Goal: Information Seeking & Learning: Compare options

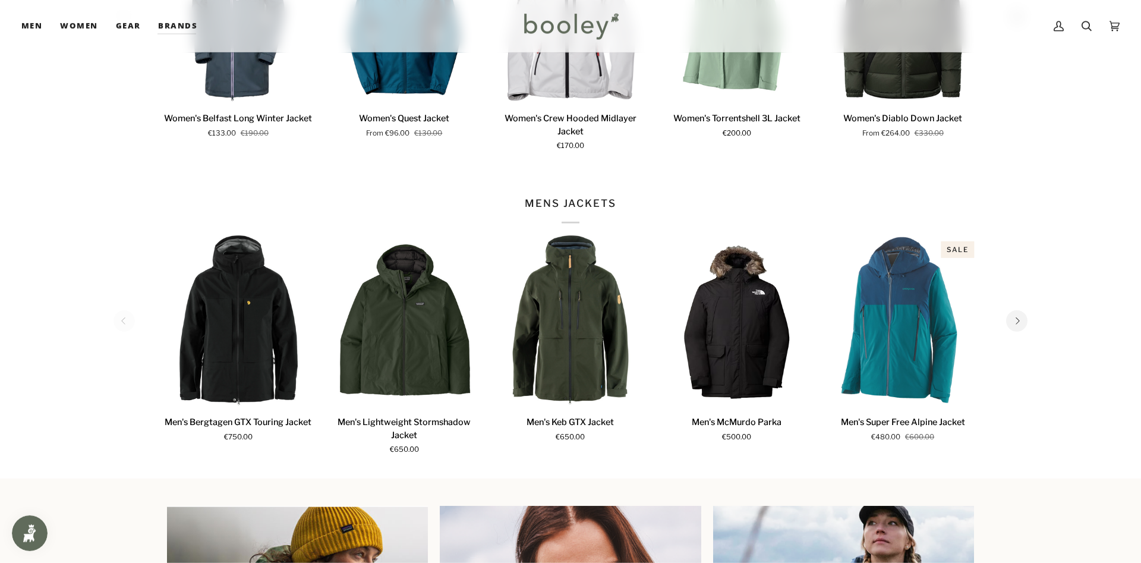
scroll to position [606, 0]
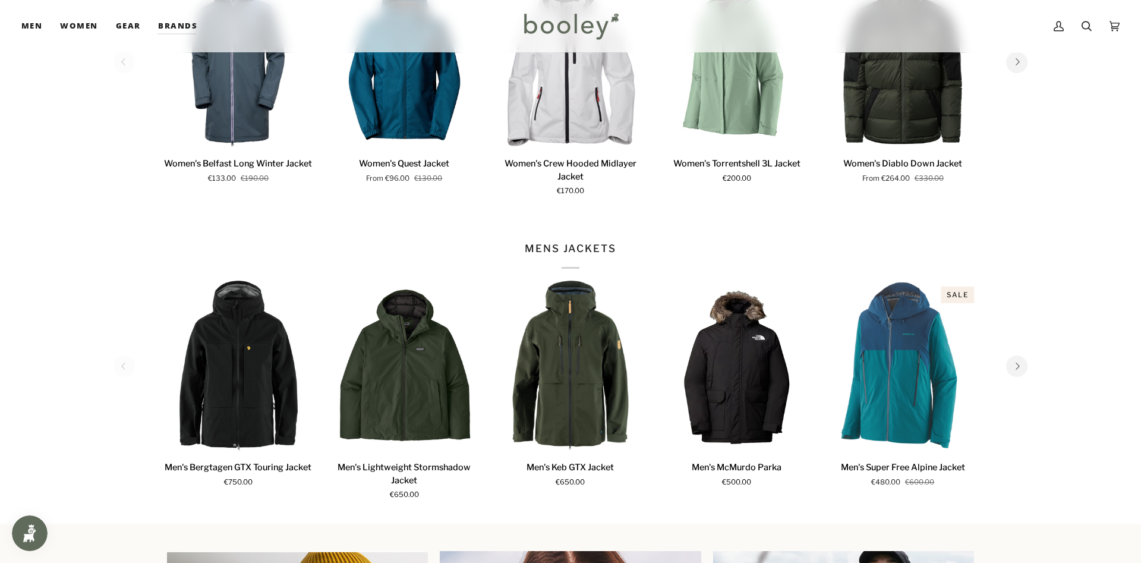
click at [1020, 367] on icon "Next" at bounding box center [1017, 366] width 8 height 8
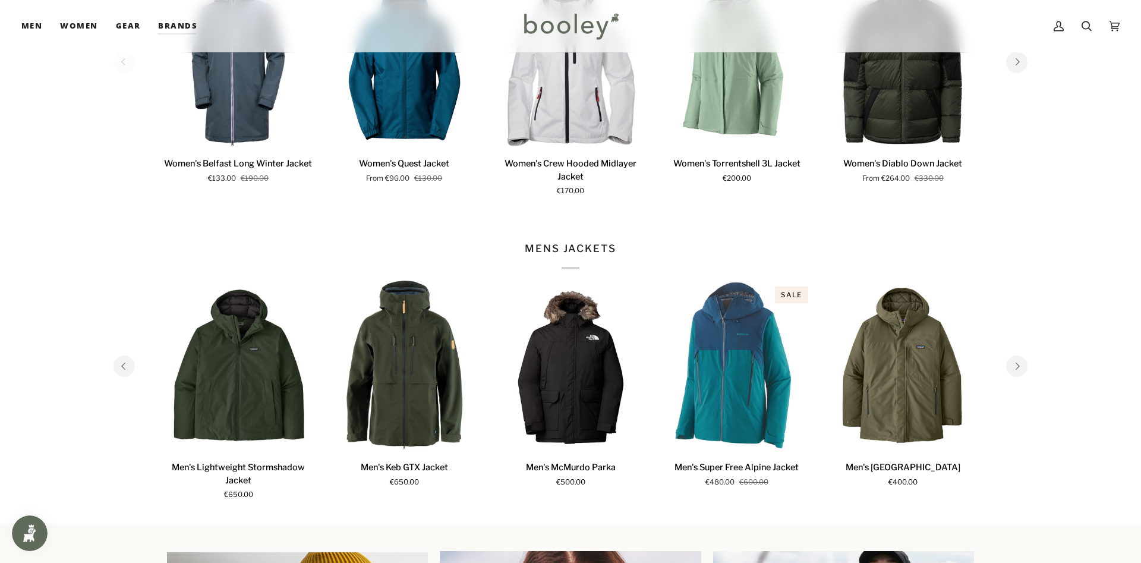
click at [1020, 367] on icon "Next" at bounding box center [1017, 366] width 8 height 8
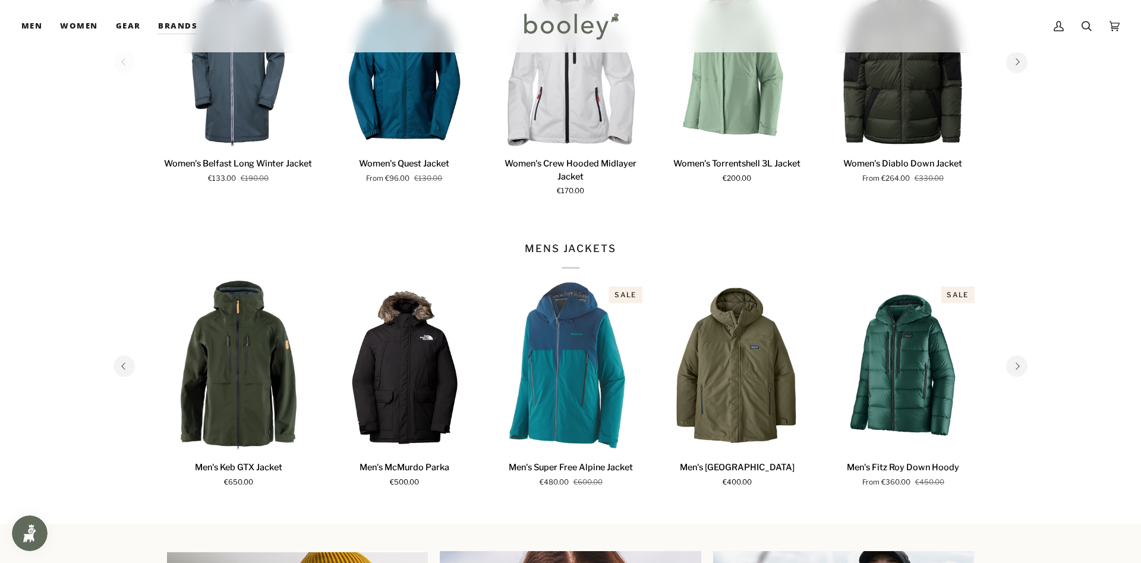
click at [1020, 367] on icon "Next" at bounding box center [1017, 366] width 8 height 8
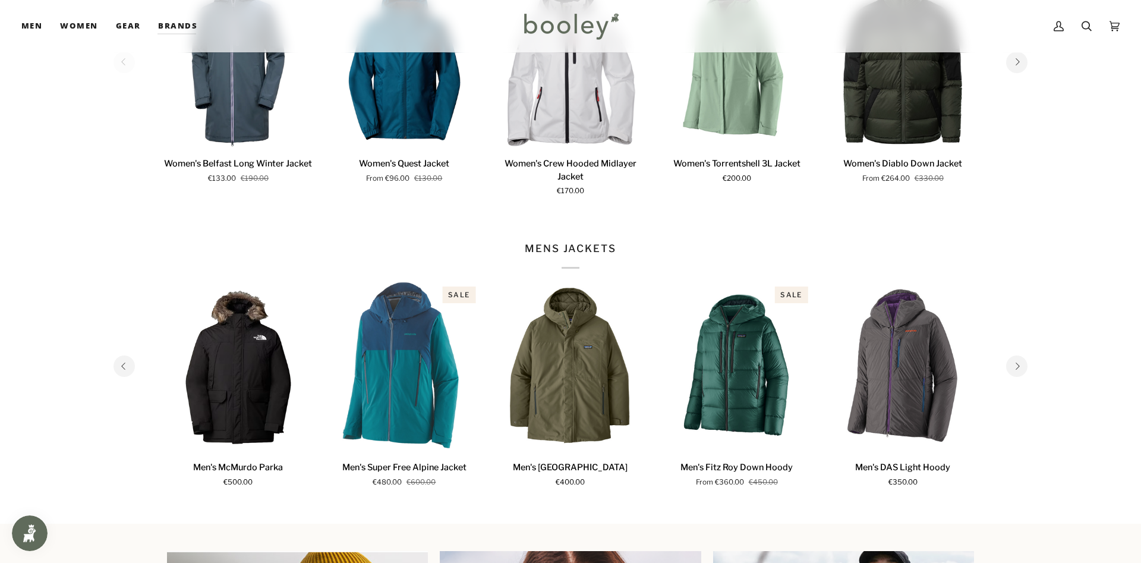
click at [1020, 367] on icon "Next" at bounding box center [1017, 366] width 8 height 8
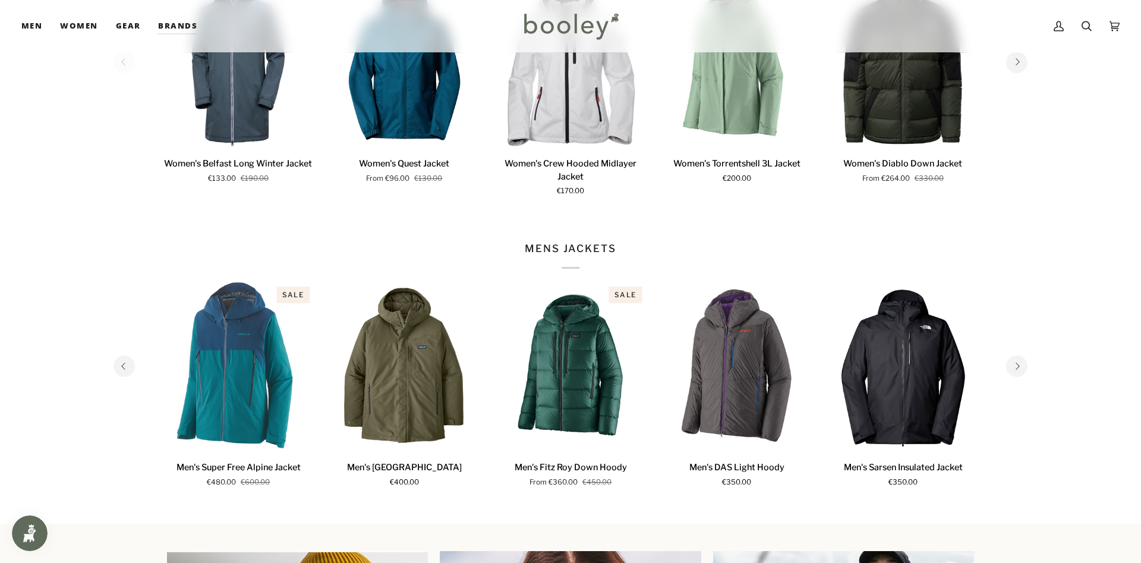
click at [1020, 367] on icon "Next" at bounding box center [1017, 366] width 8 height 8
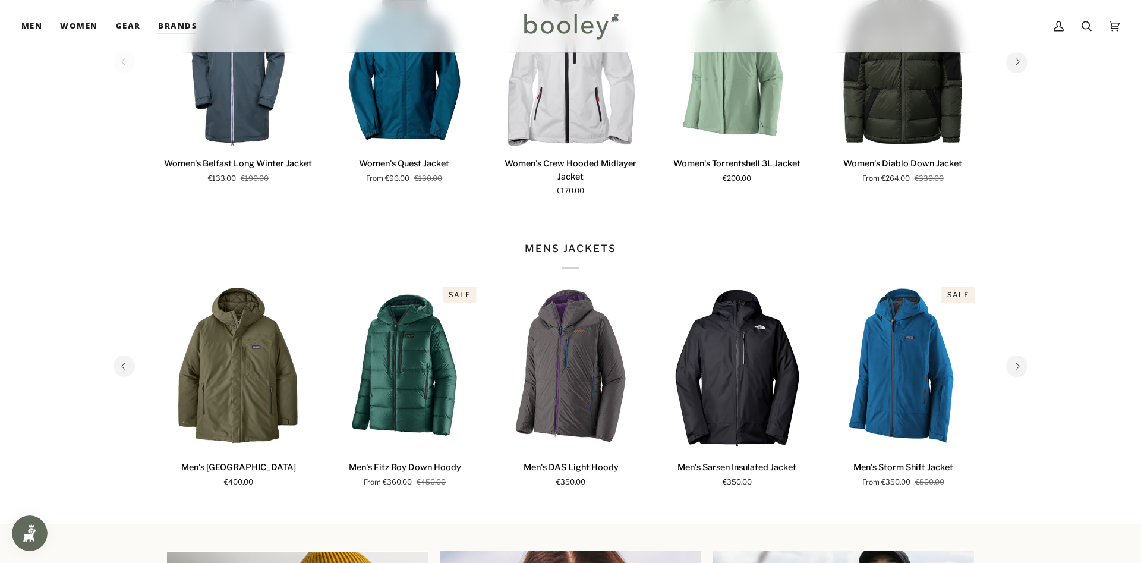
click at [1020, 367] on icon "Next" at bounding box center [1017, 366] width 8 height 8
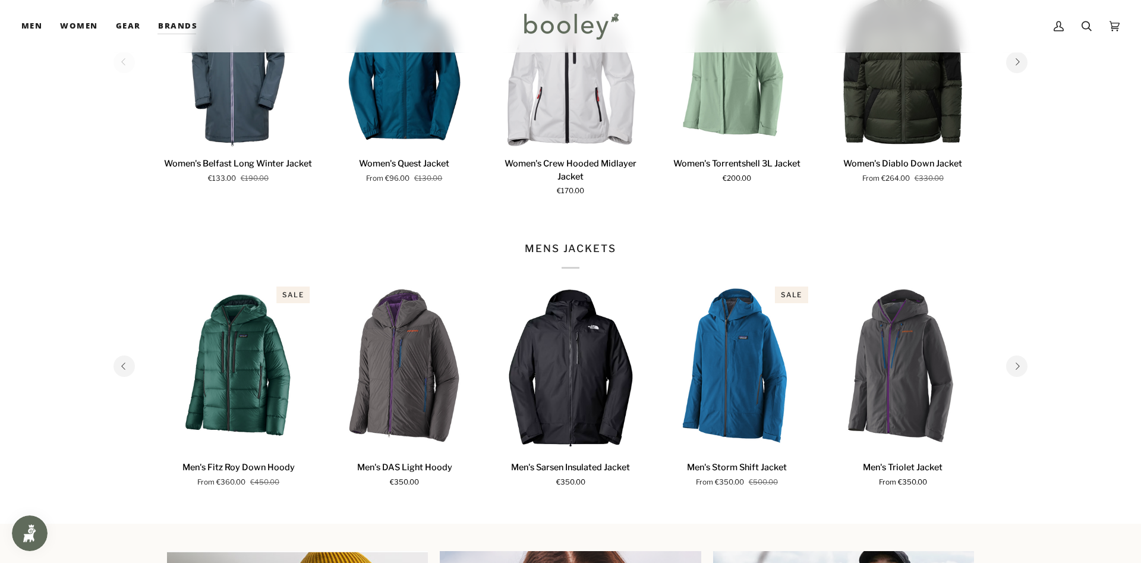
click at [1020, 367] on icon "Next" at bounding box center [1017, 366] width 8 height 8
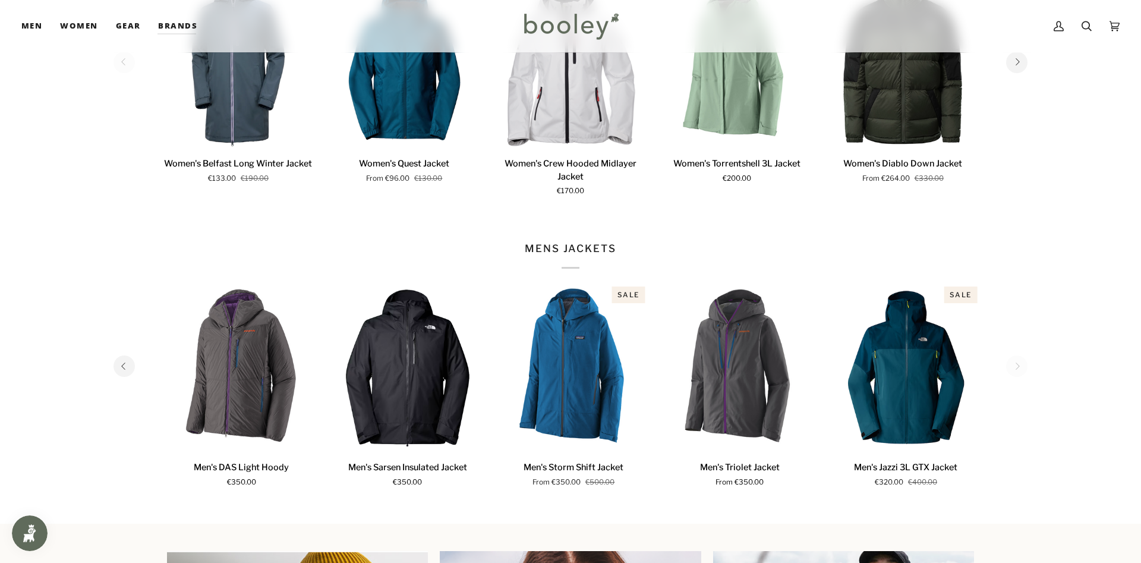
click at [1020, 367] on section "MENS JACKETS 1 2 3 4 5 6 Quick view" at bounding box center [570, 372] width 1141 height 304
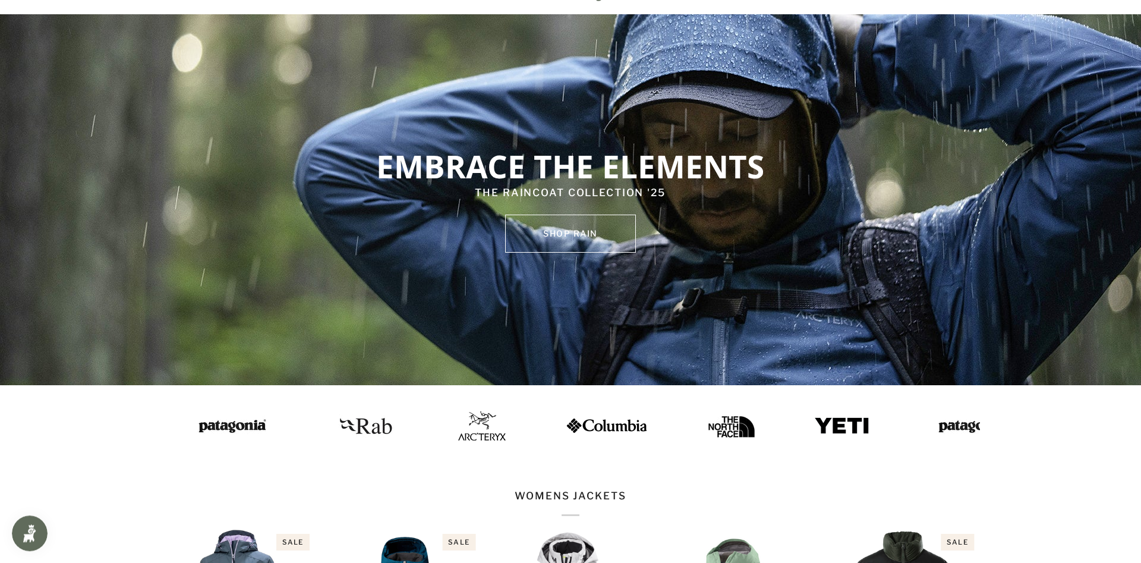
scroll to position [0, 0]
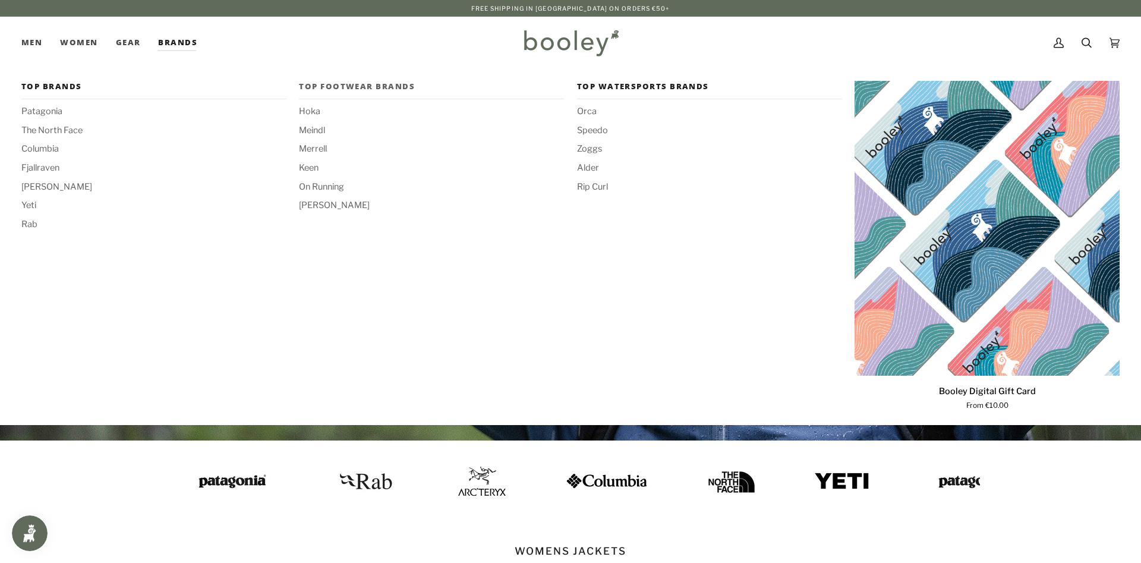
click at [319, 87] on span "Top Footwear Brands" at bounding box center [431, 87] width 265 height 12
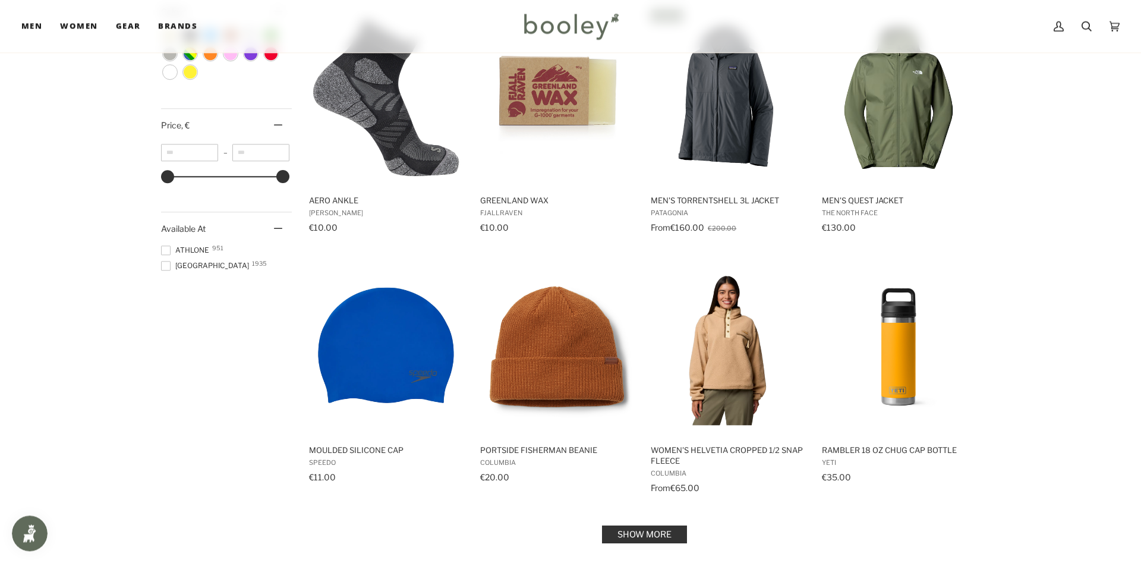
scroll to position [1030, 0]
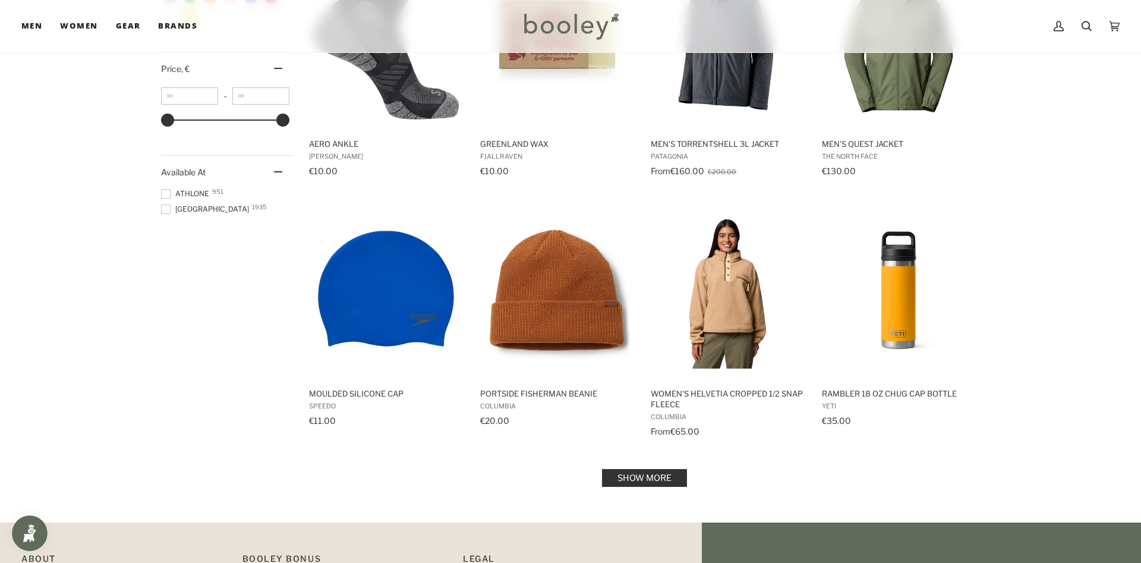
click at [645, 480] on link "Show more" at bounding box center [644, 478] width 85 height 18
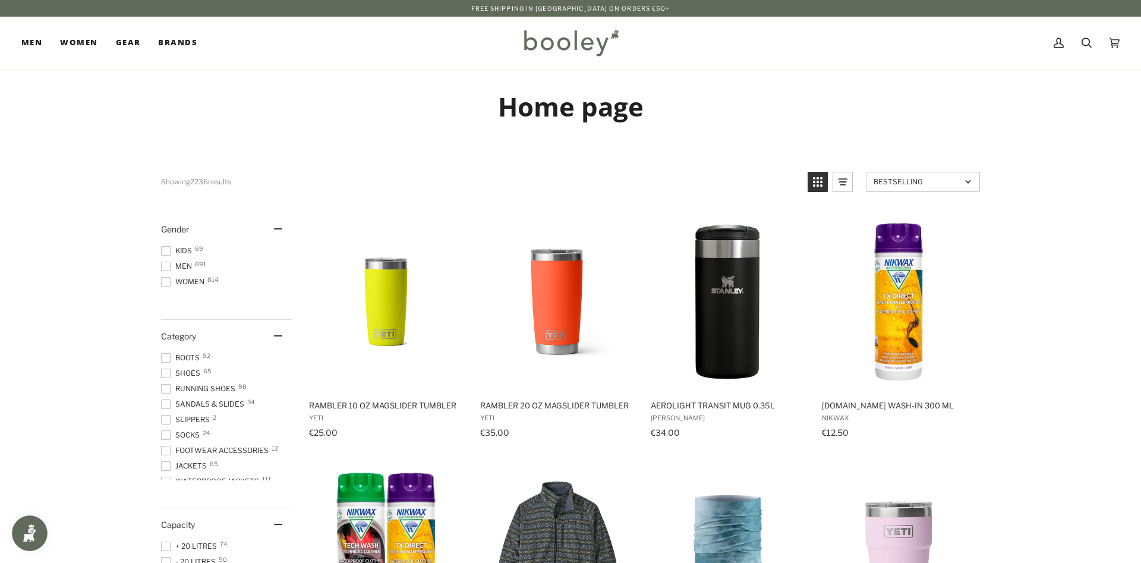
click at [189, 360] on span "Boots 92" at bounding box center [182, 357] width 42 height 11
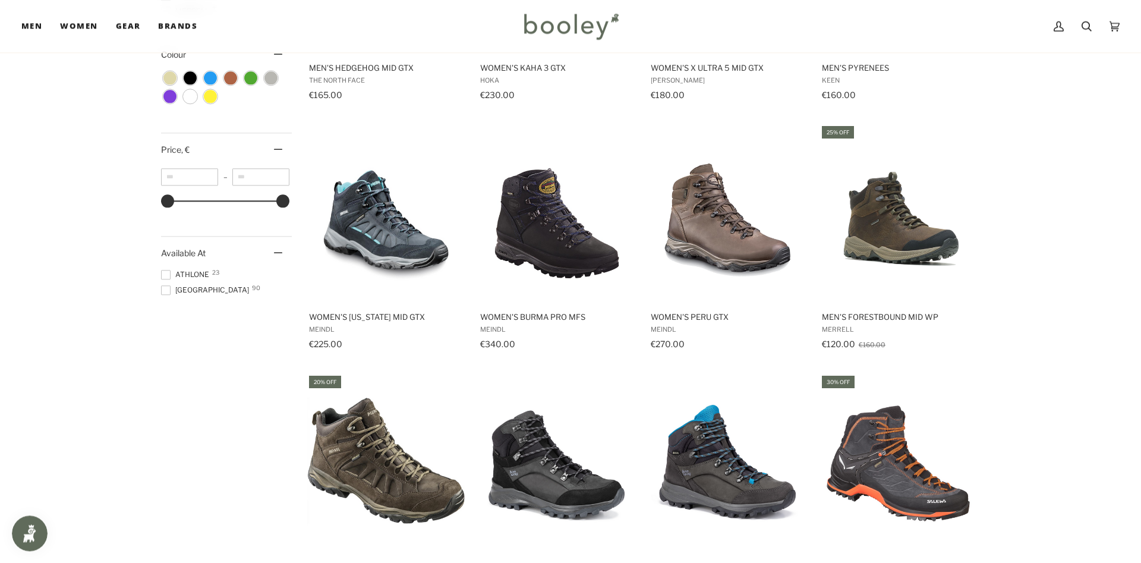
scroll to position [1030, 0]
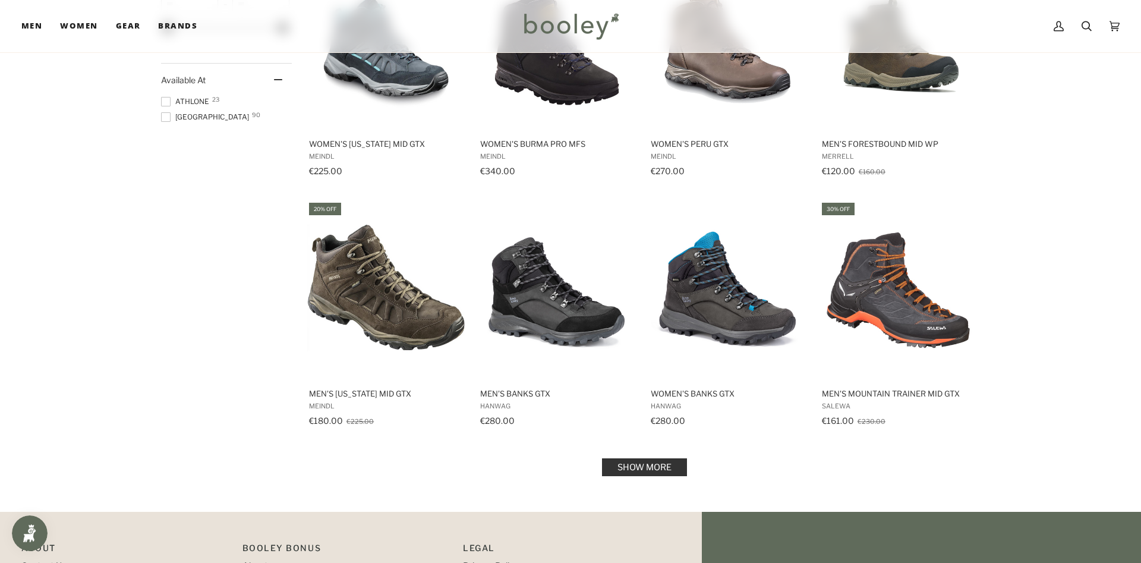
click at [648, 466] on link "Show more" at bounding box center [644, 467] width 85 height 18
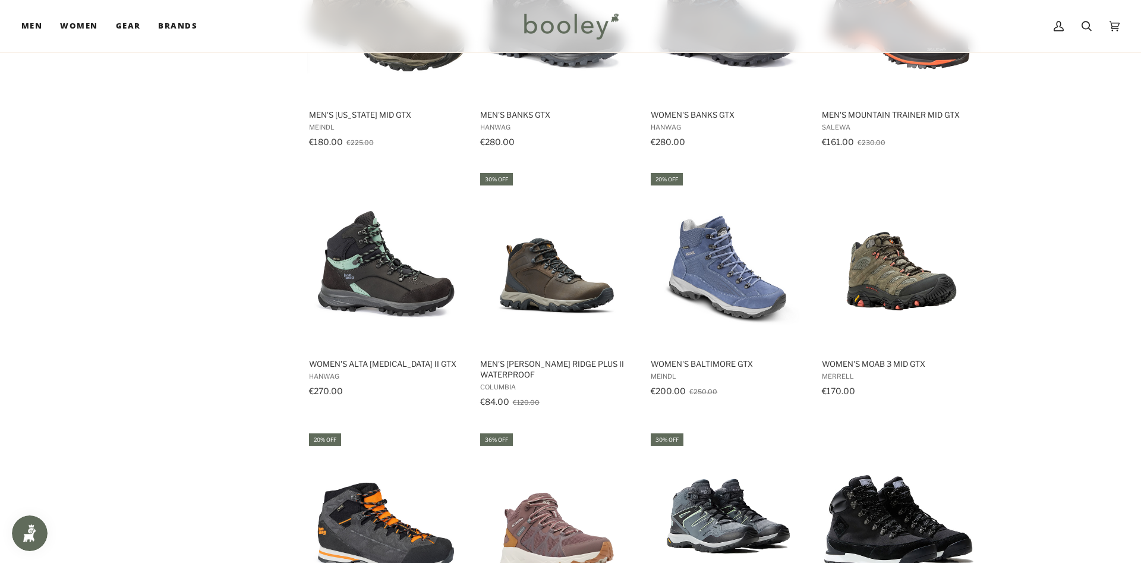
scroll to position [1333, 0]
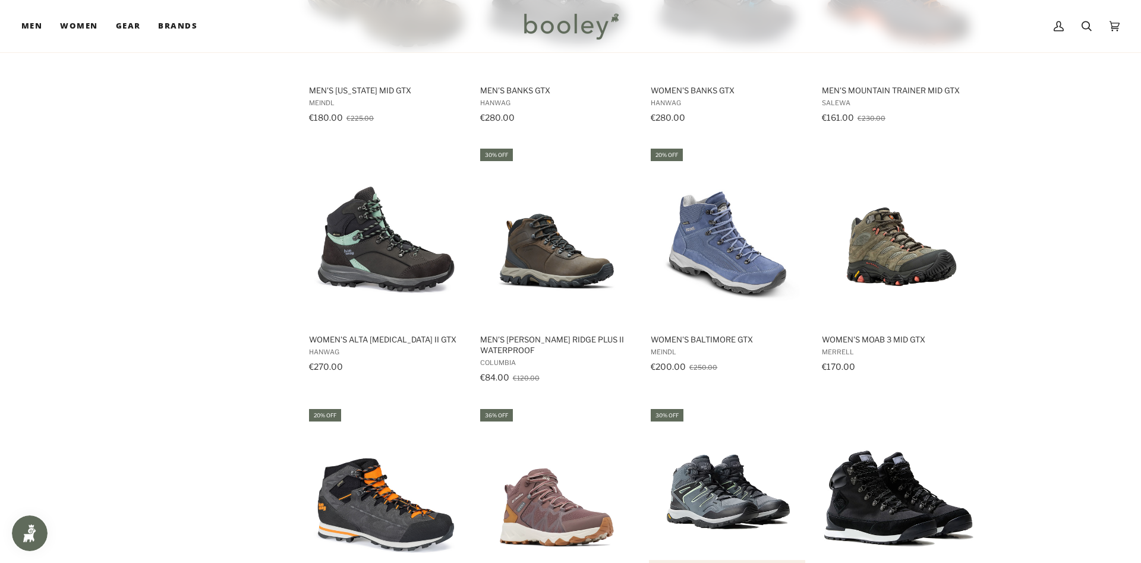
click at [711, 418] on img "Women's Hedgehog Mid FutureLight" at bounding box center [727, 496] width 157 height 157
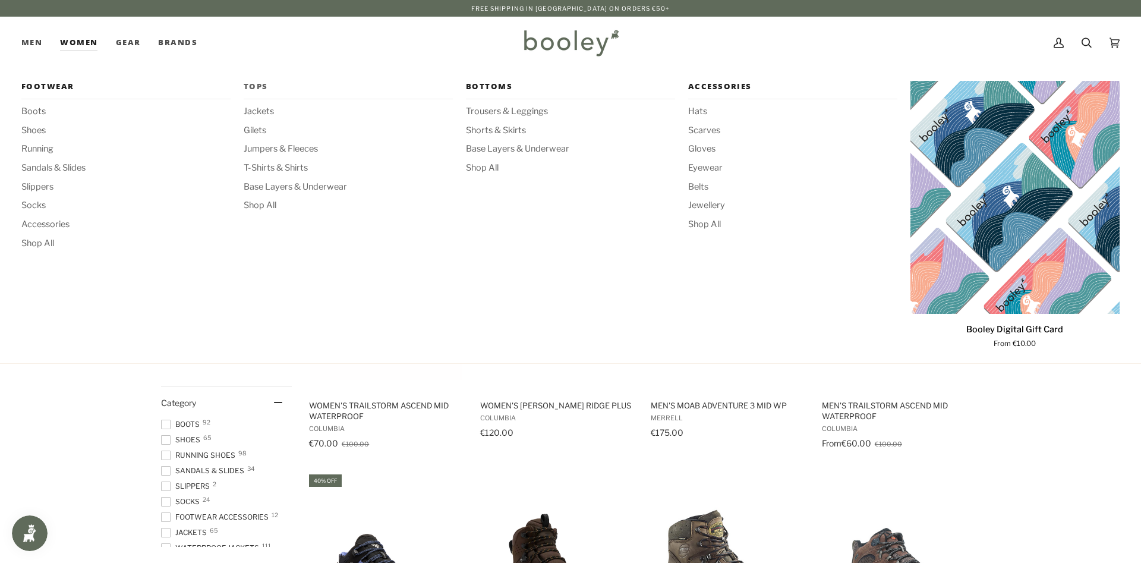
click at [250, 88] on span "Tops" at bounding box center [348, 87] width 209 height 12
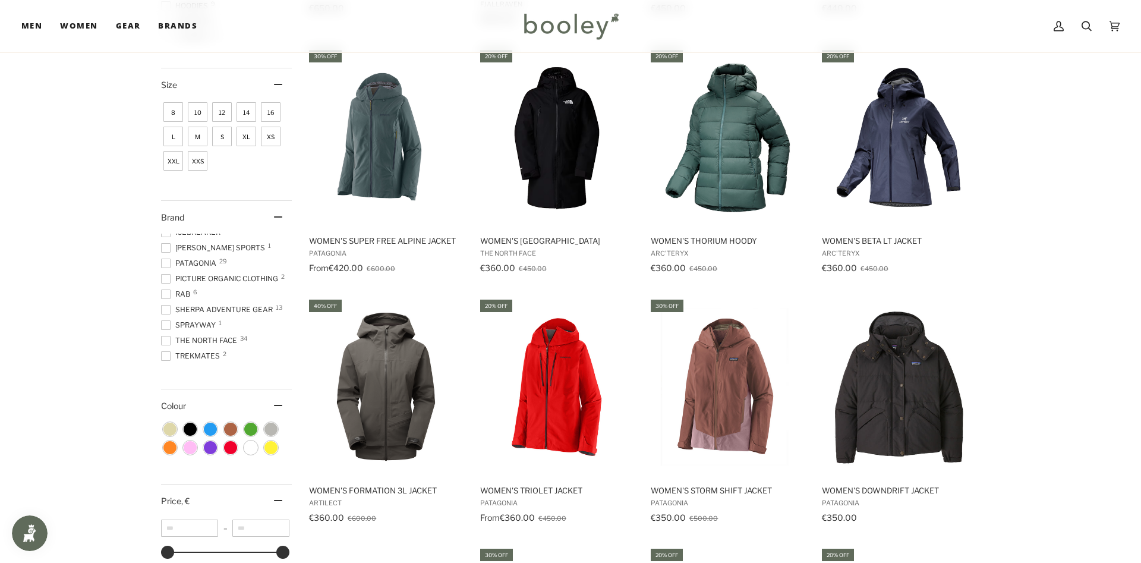
scroll to position [119, 0]
click at [229, 276] on span "Picture Organic Clothing 2" at bounding box center [221, 274] width 121 height 11
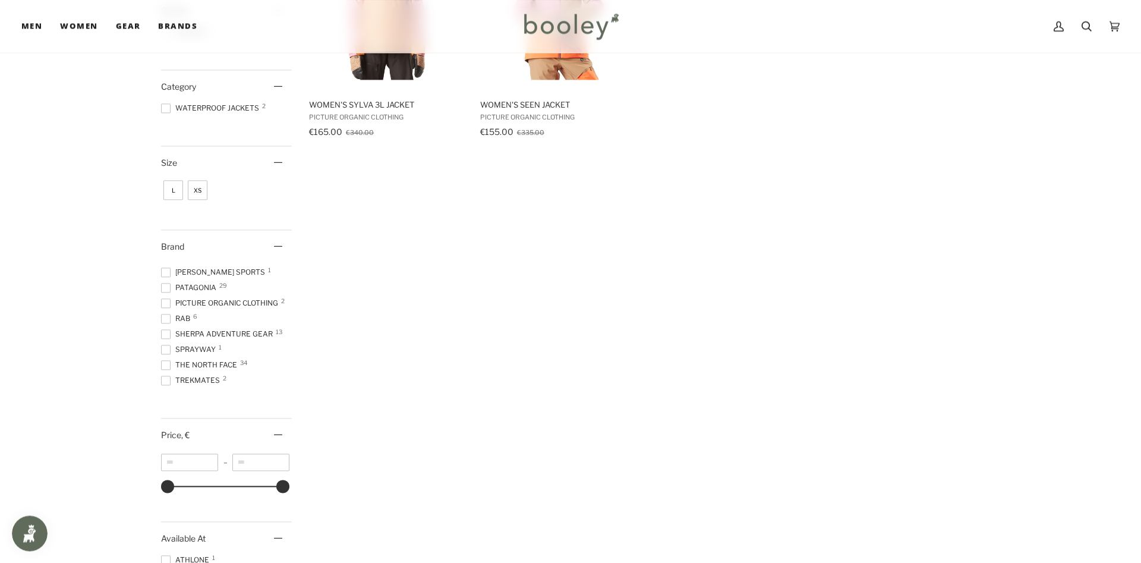
scroll to position [303, 0]
click at [165, 299] on span at bounding box center [166, 301] width 10 height 10
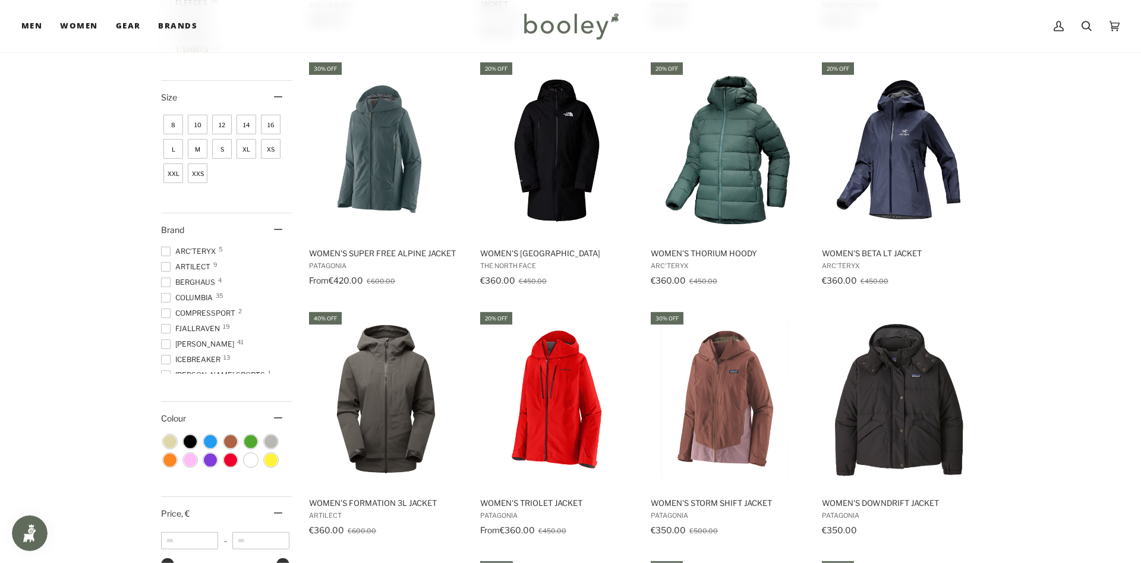
click at [200, 269] on span "Artilect 9" at bounding box center [187, 266] width 53 height 11
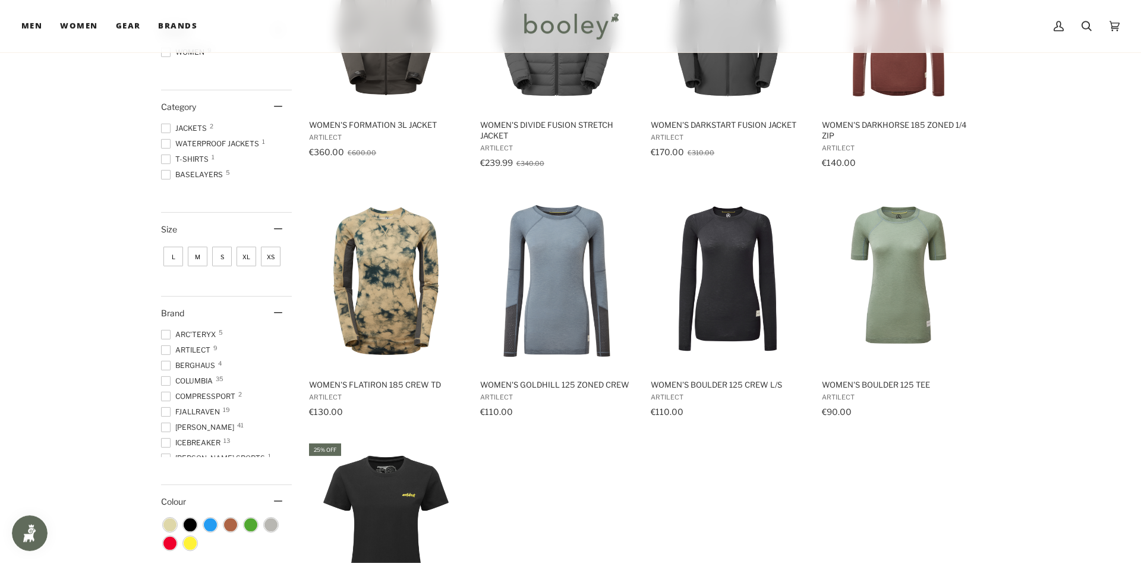
scroll to position [303, 0]
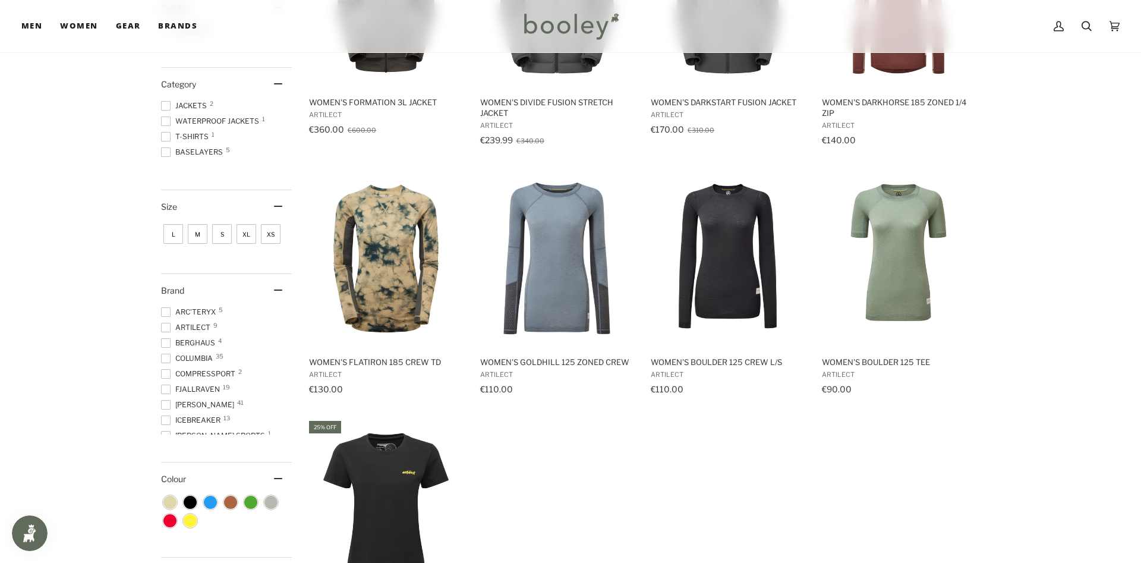
click at [165, 315] on span at bounding box center [166, 312] width 10 height 10
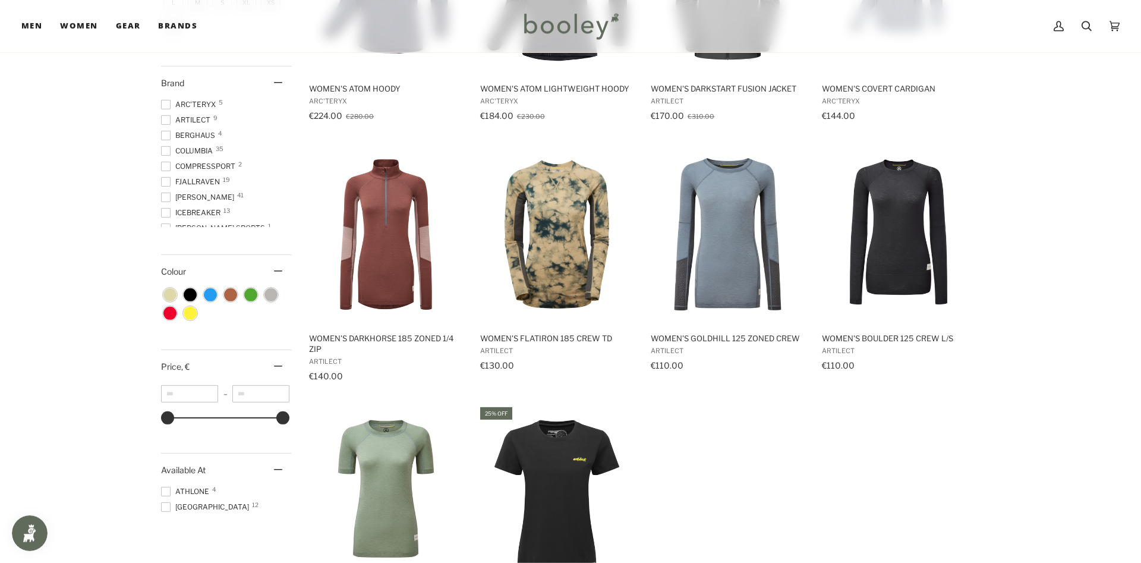
click at [165, 120] on span at bounding box center [166, 120] width 10 height 10
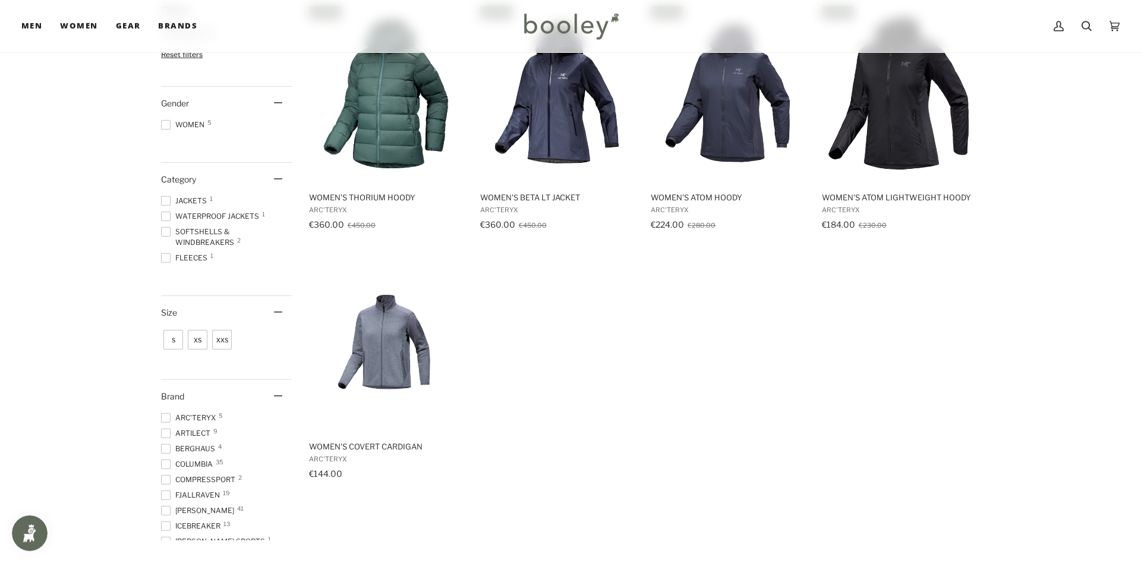
scroll to position [182, 0]
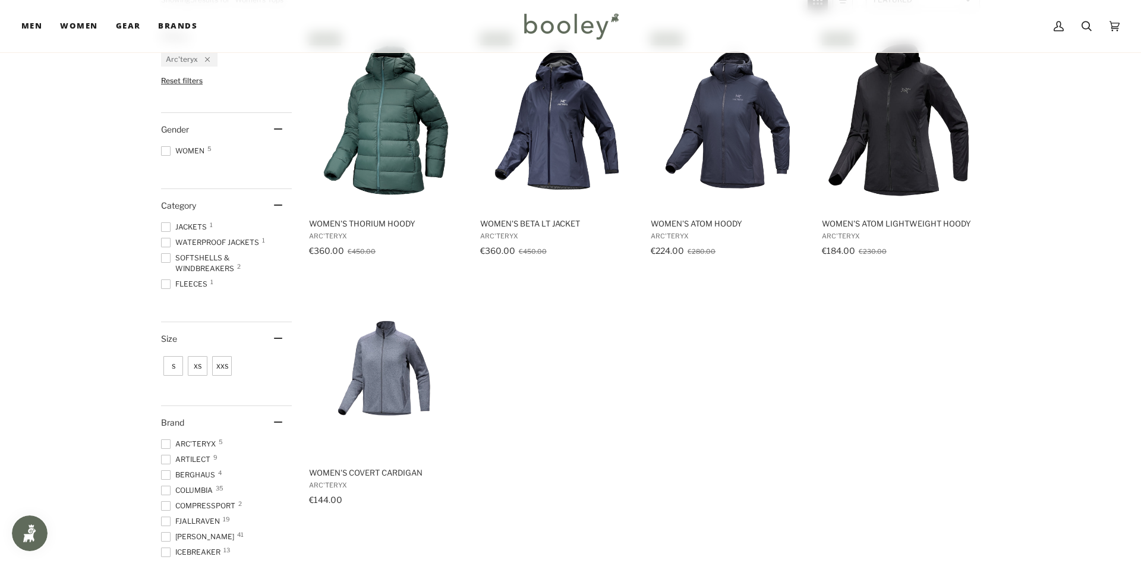
click at [486, 265] on ul "20% off Women's Thorium Hoody Arc'teryx €360.00 €450.00 View product 20% off Wo…" at bounding box center [643, 280] width 685 height 499
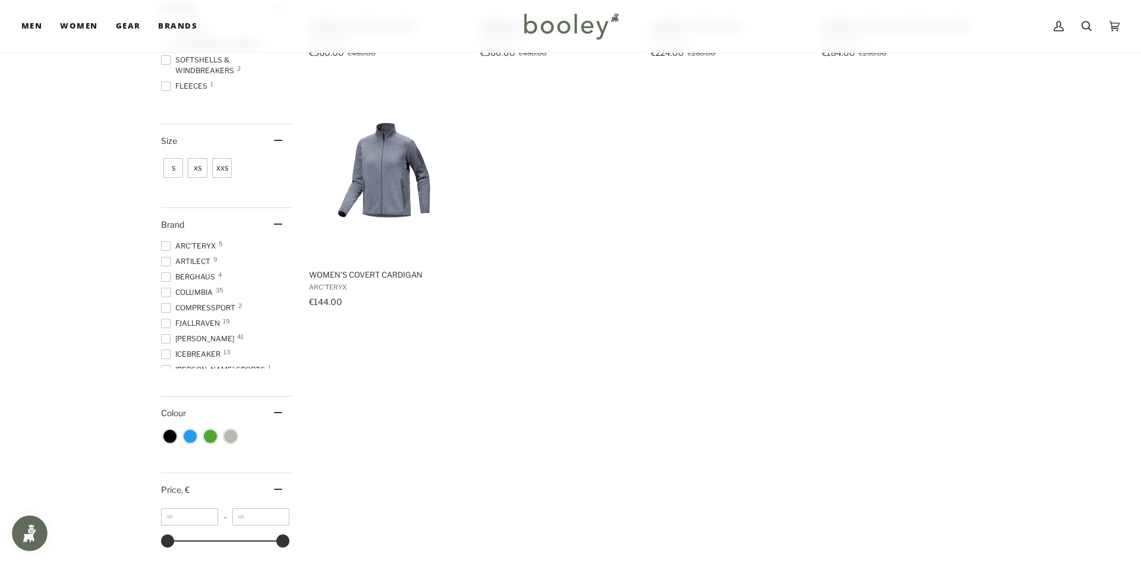
scroll to position [424, 0]
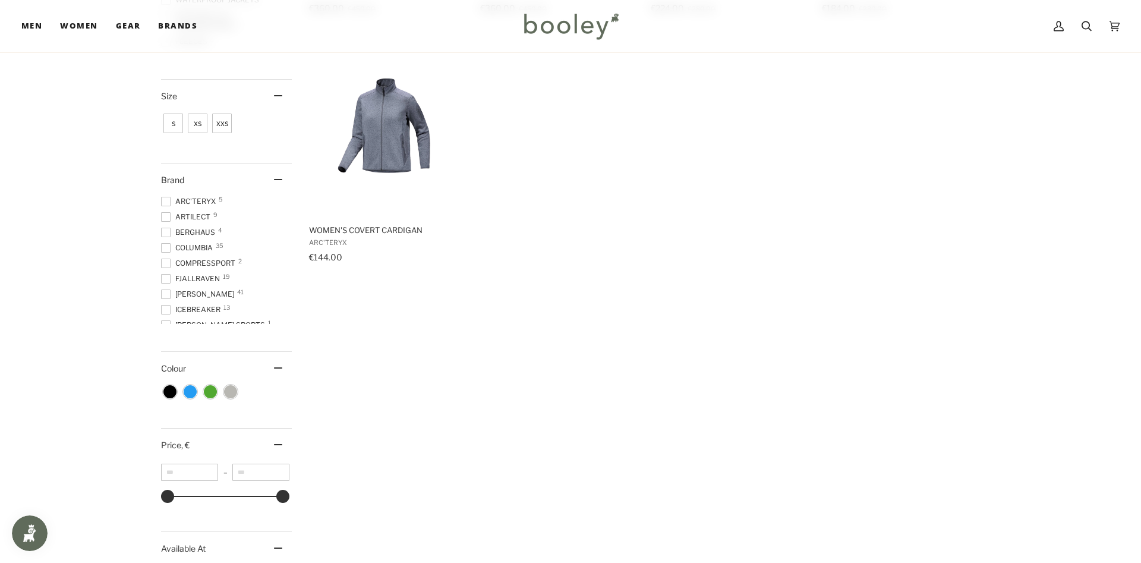
click at [163, 203] on span at bounding box center [166, 202] width 10 height 10
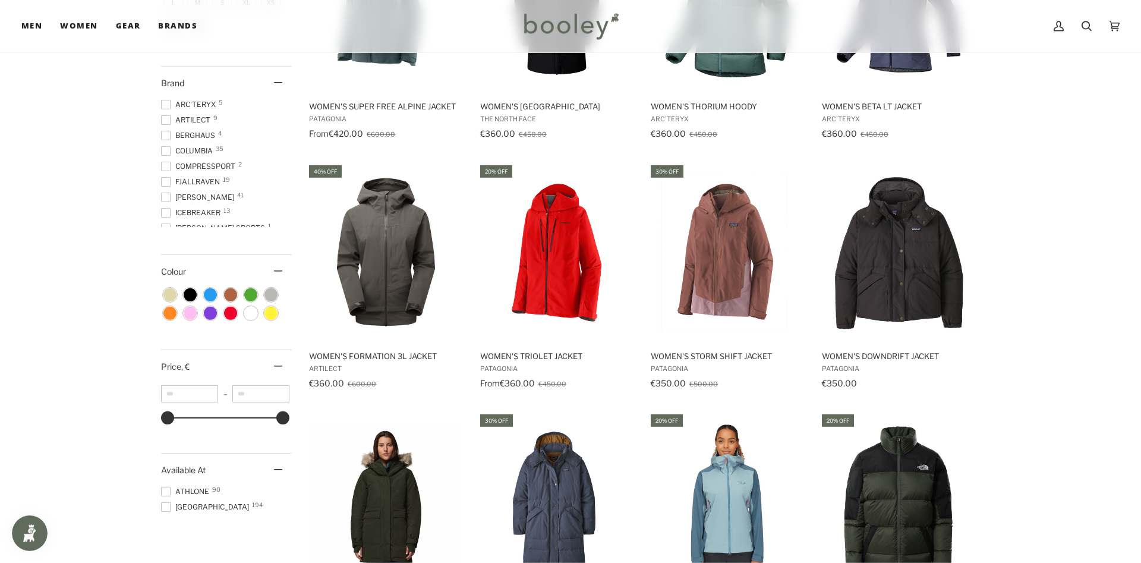
scroll to position [498, 0]
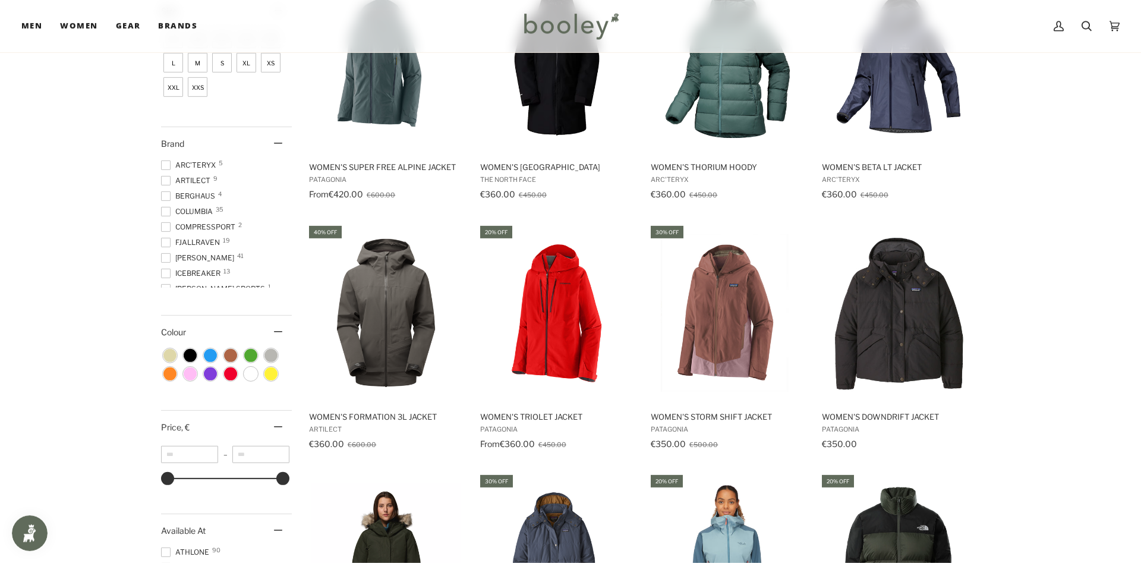
click at [201, 225] on span "COMPRESSPORT 2" at bounding box center [200, 227] width 78 height 11
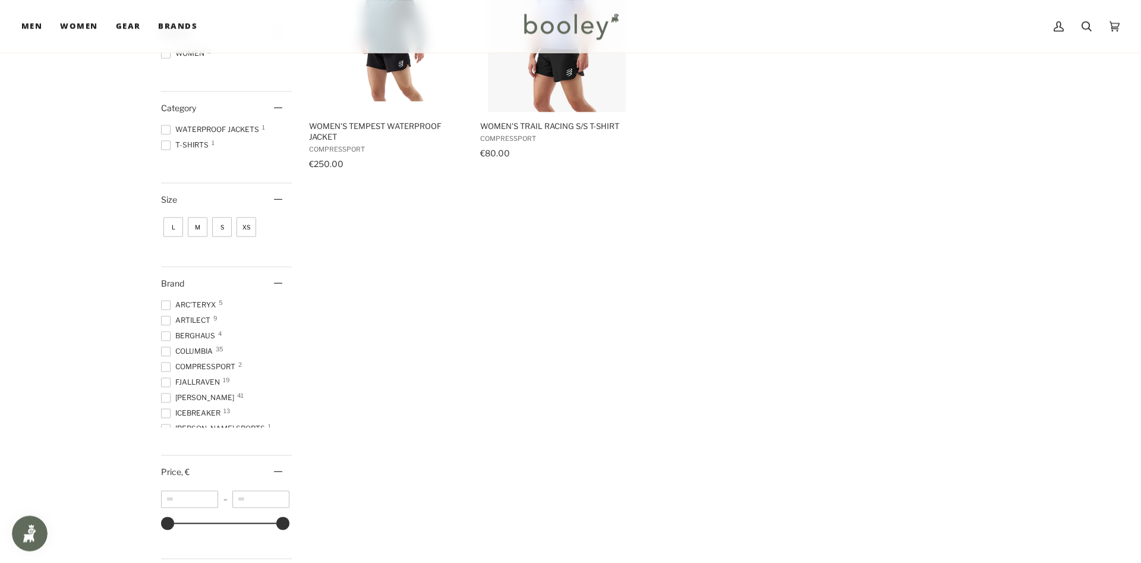
scroll to position [303, 0]
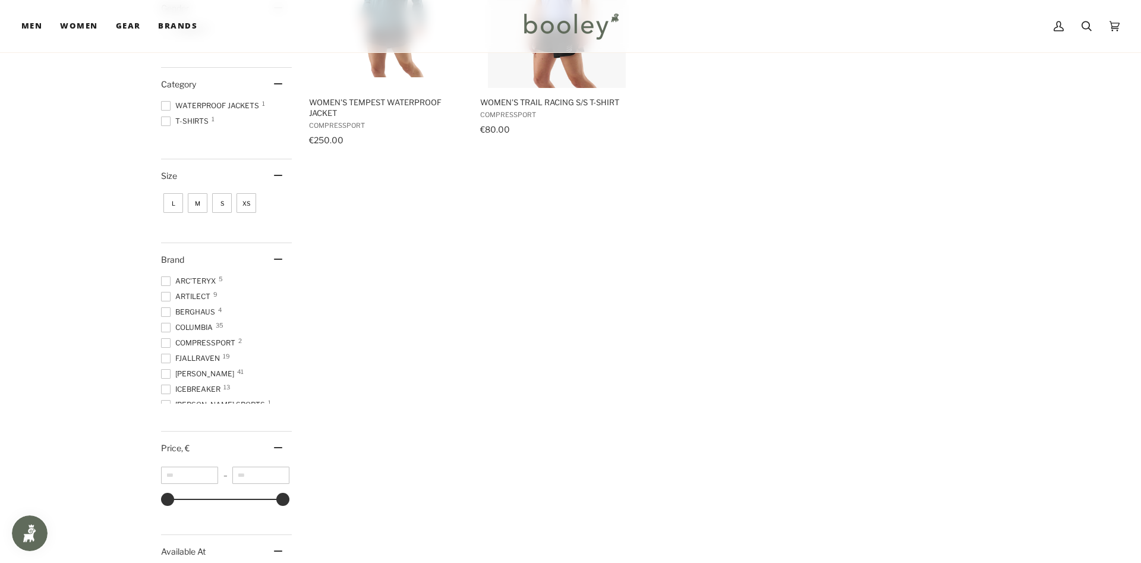
click at [169, 340] on span at bounding box center [166, 343] width 10 height 10
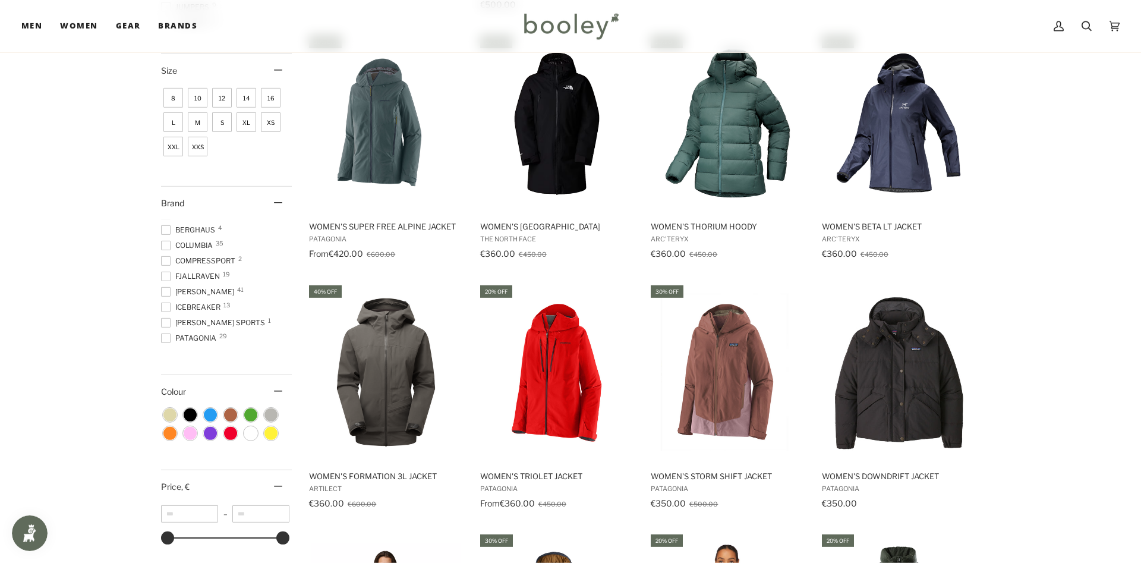
scroll to position [5, 0]
click at [190, 295] on span "Fjallraven 19" at bounding box center [192, 296] width 62 height 11
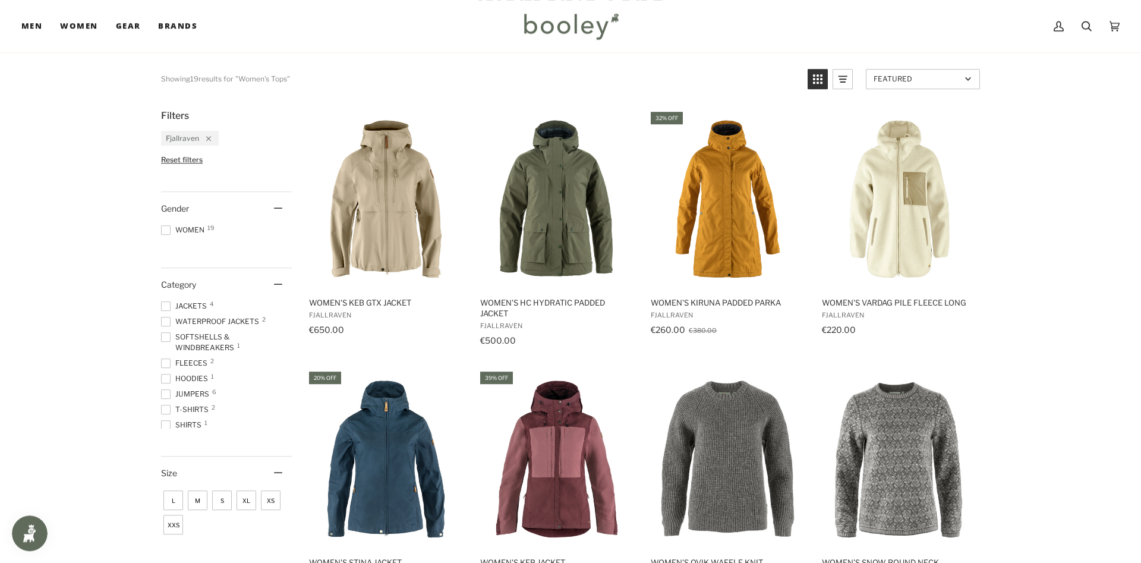
scroll to position [67, 0]
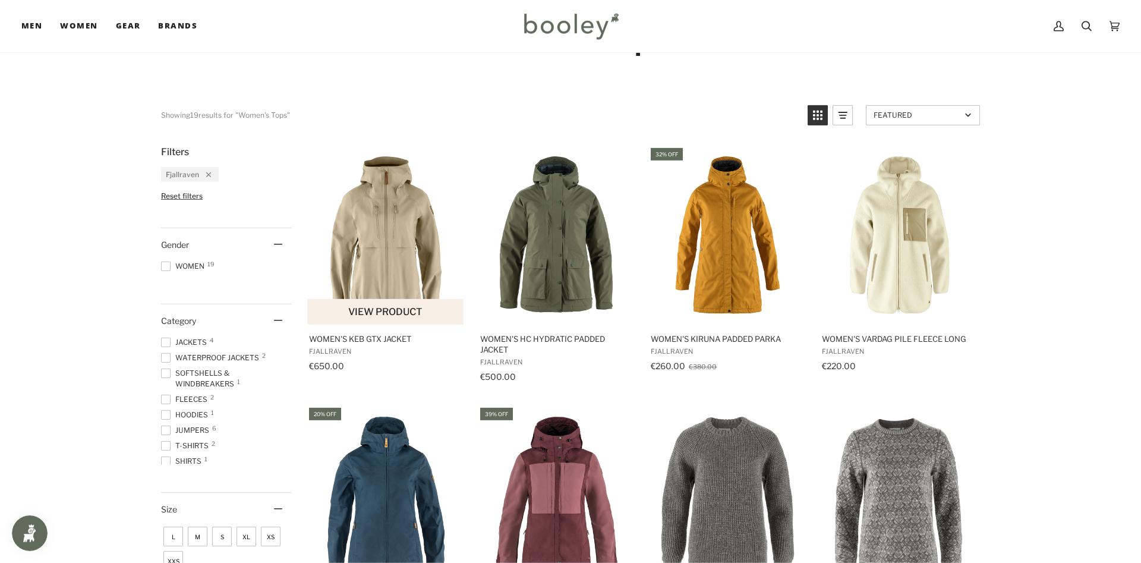
click at [393, 225] on img "Women's Keb GTX Jacket" at bounding box center [385, 234] width 157 height 157
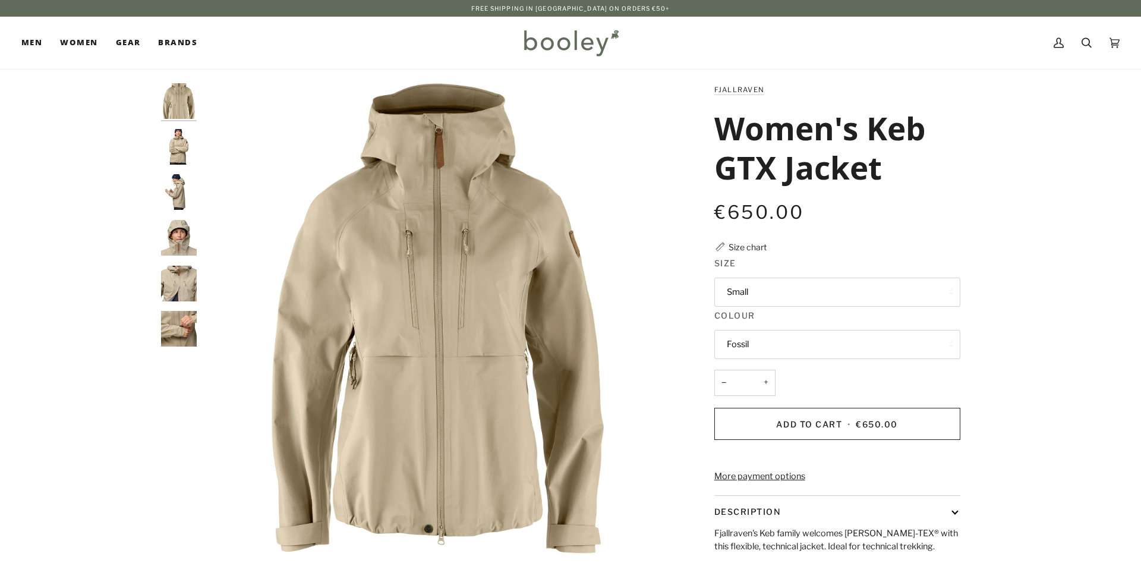
click at [775, 291] on button "Small" at bounding box center [837, 291] width 246 height 29
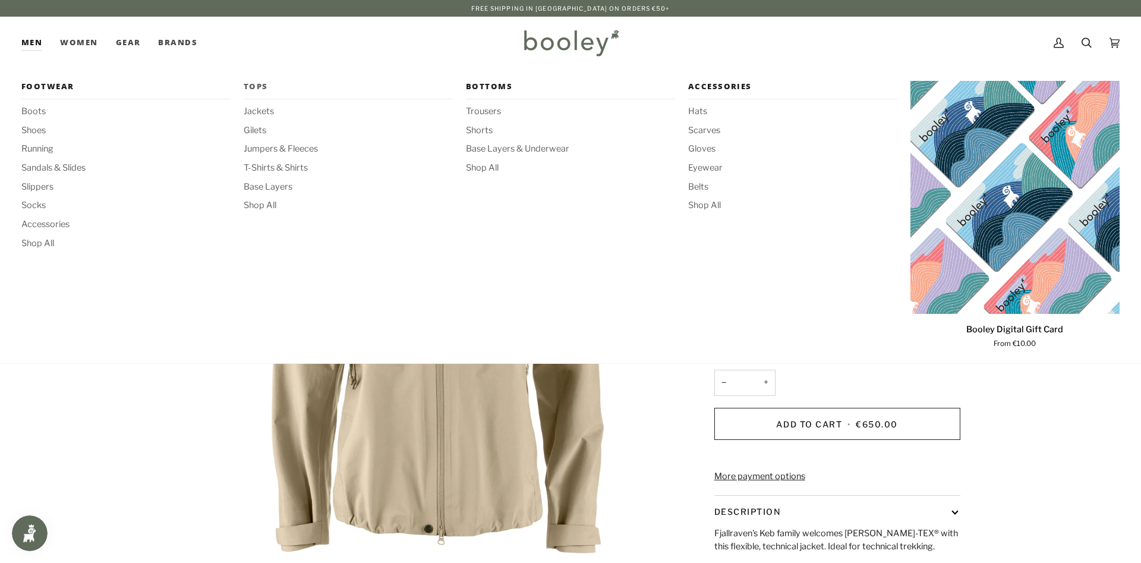
click at [253, 88] on span "Tops" at bounding box center [348, 87] width 209 height 12
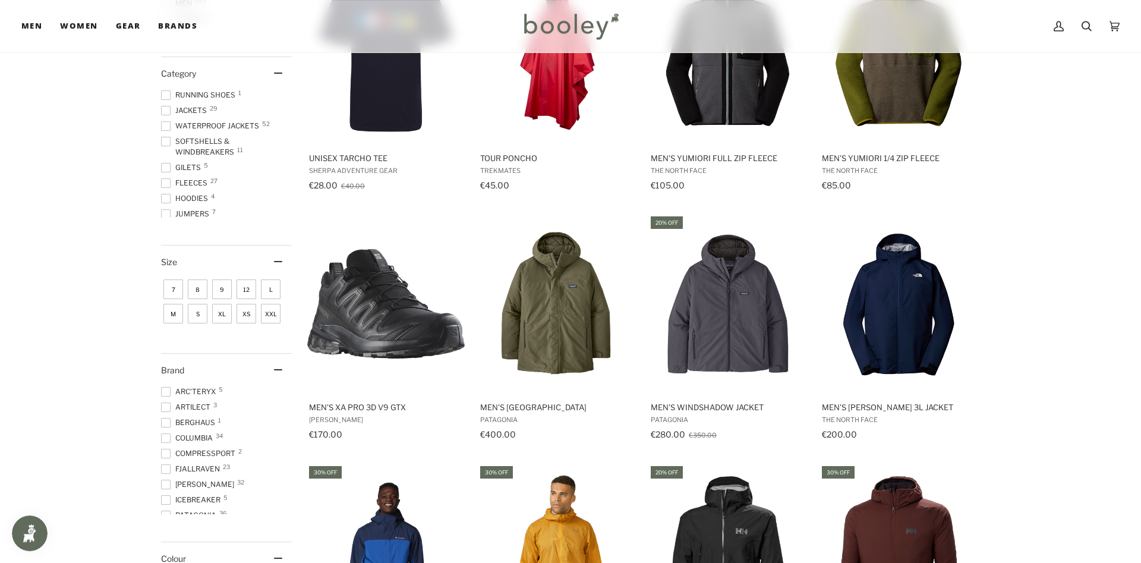
scroll to position [364, 0]
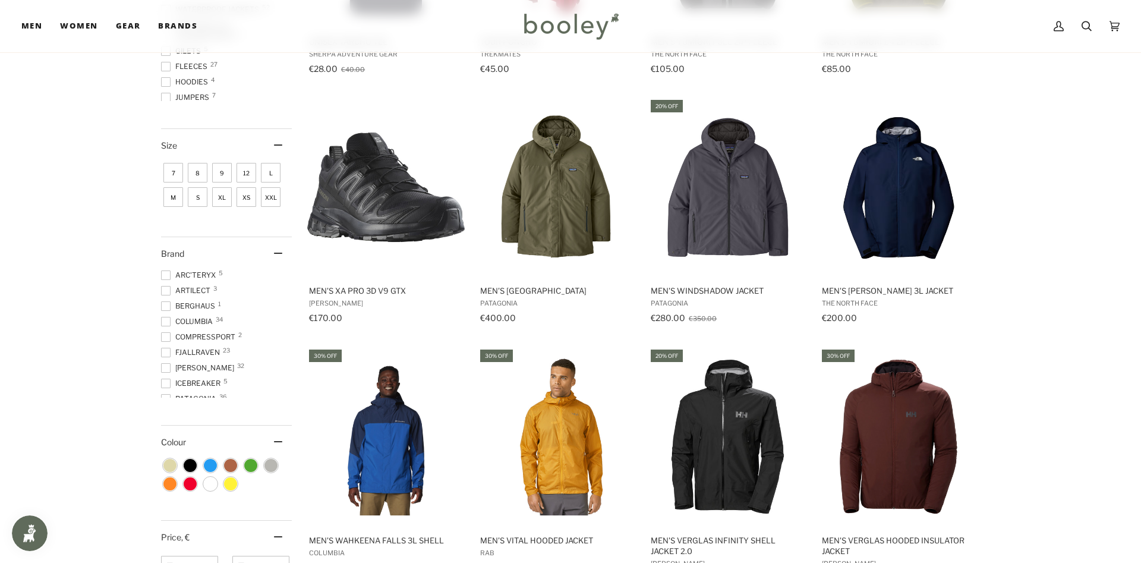
click at [199, 290] on span "Artilect 3" at bounding box center [187, 290] width 53 height 11
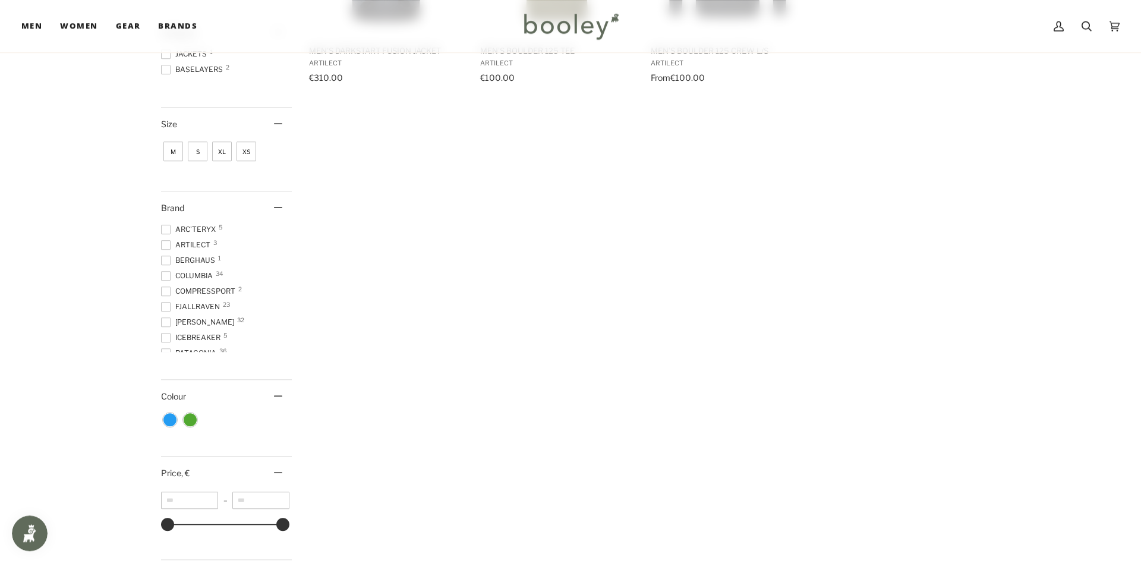
scroll to position [364, 0]
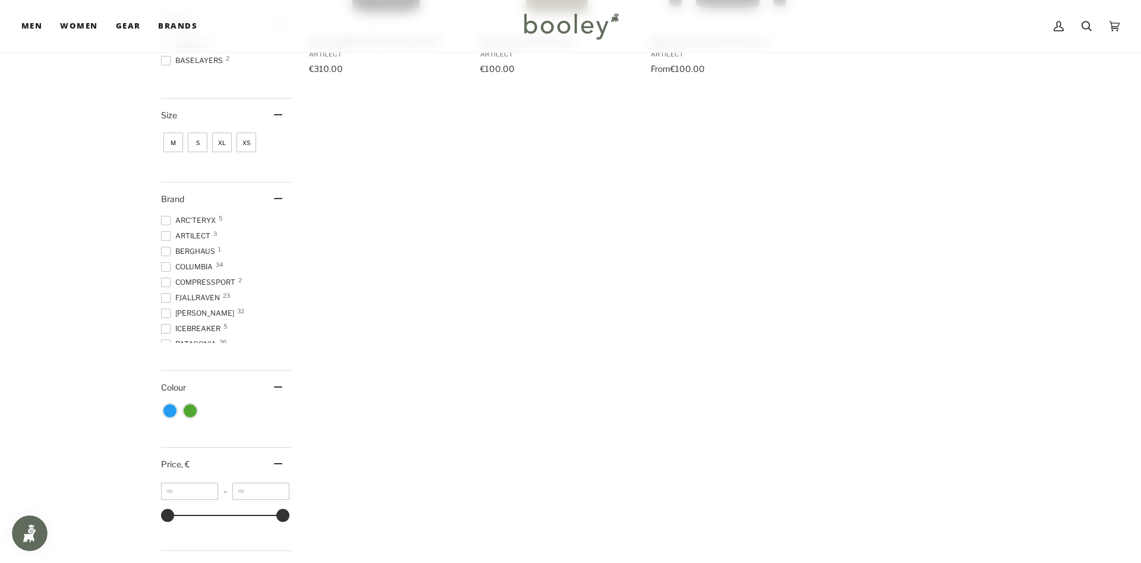
click at [169, 234] on span at bounding box center [166, 236] width 10 height 10
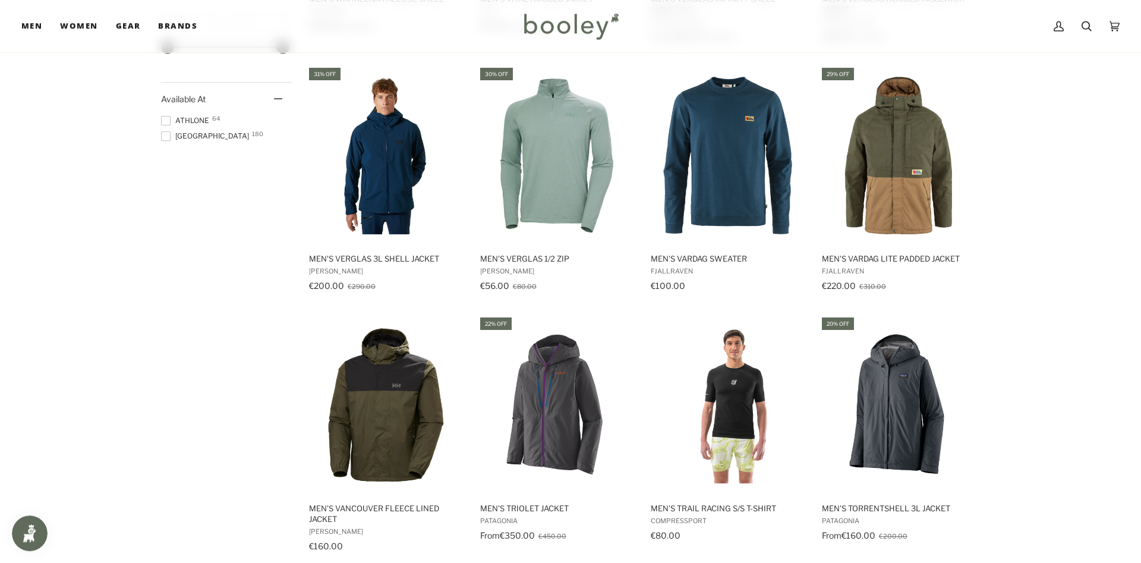
scroll to position [913, 0]
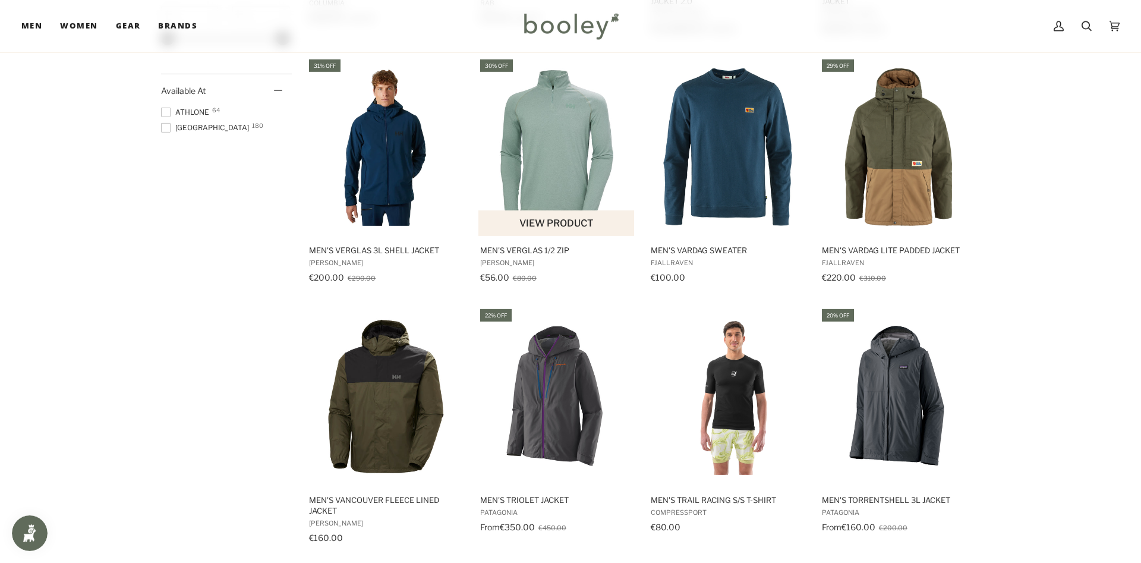
click at [481, 218] on button "View product" at bounding box center [556, 223] width 156 height 26
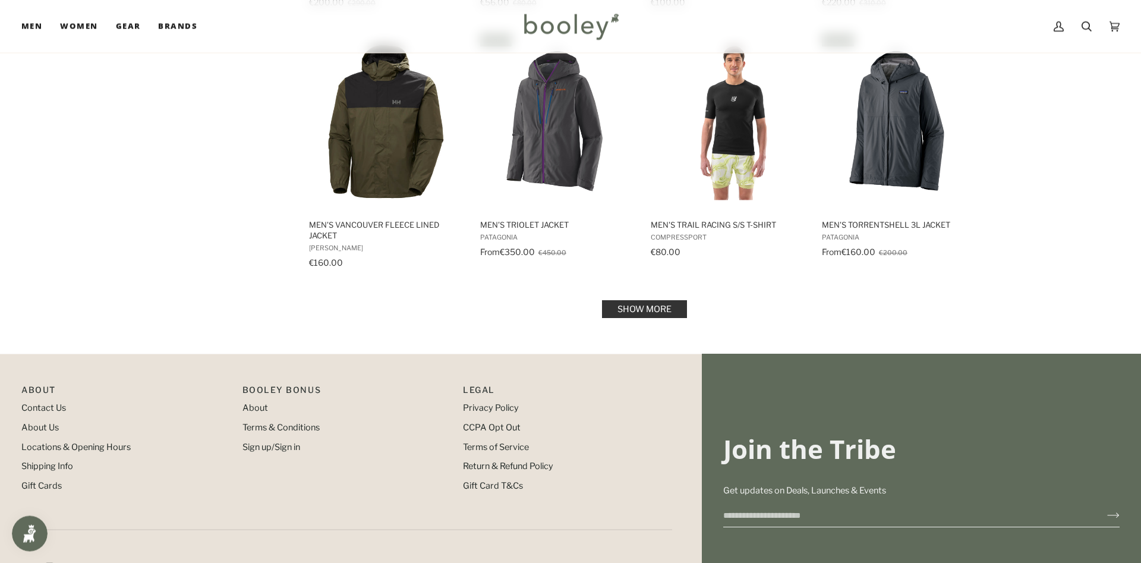
scroll to position [1201, 0]
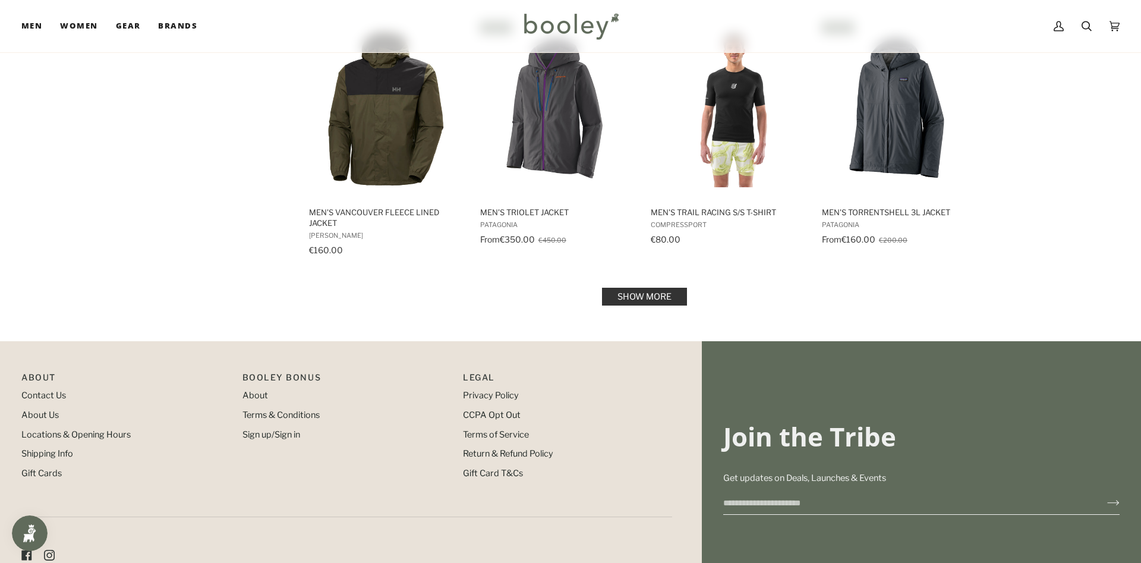
click at [649, 297] on link "Show more" at bounding box center [644, 297] width 85 height 18
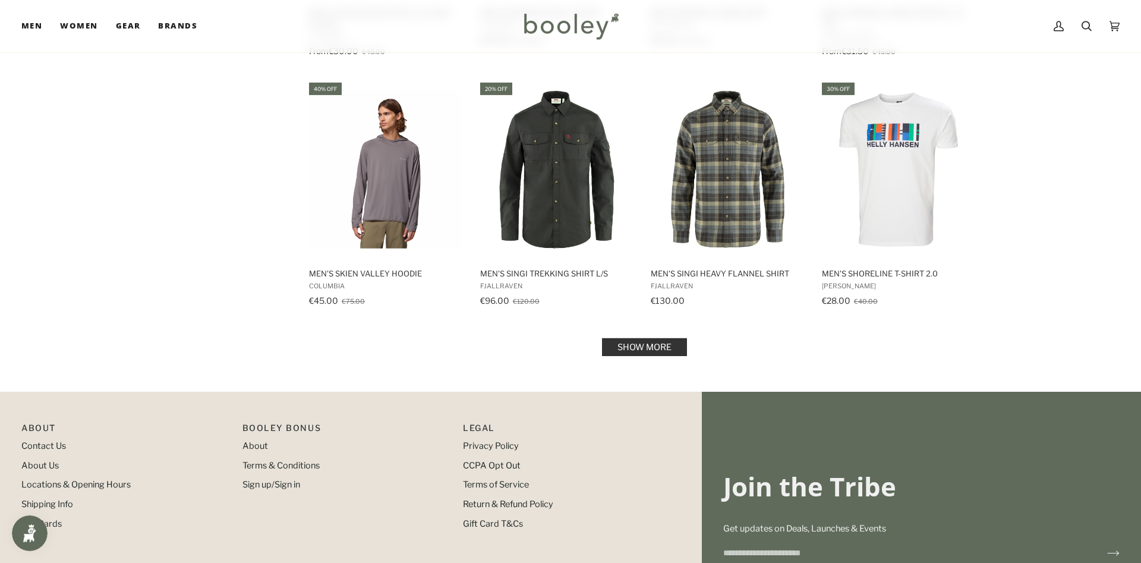
scroll to position [2474, 0]
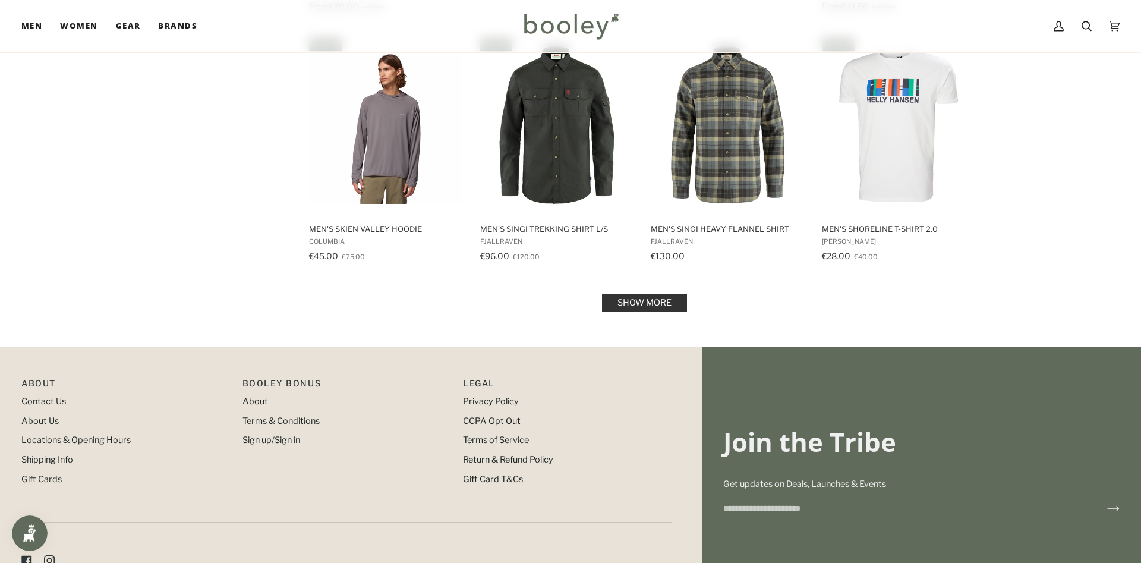
click at [637, 303] on link "Show more" at bounding box center [644, 303] width 85 height 18
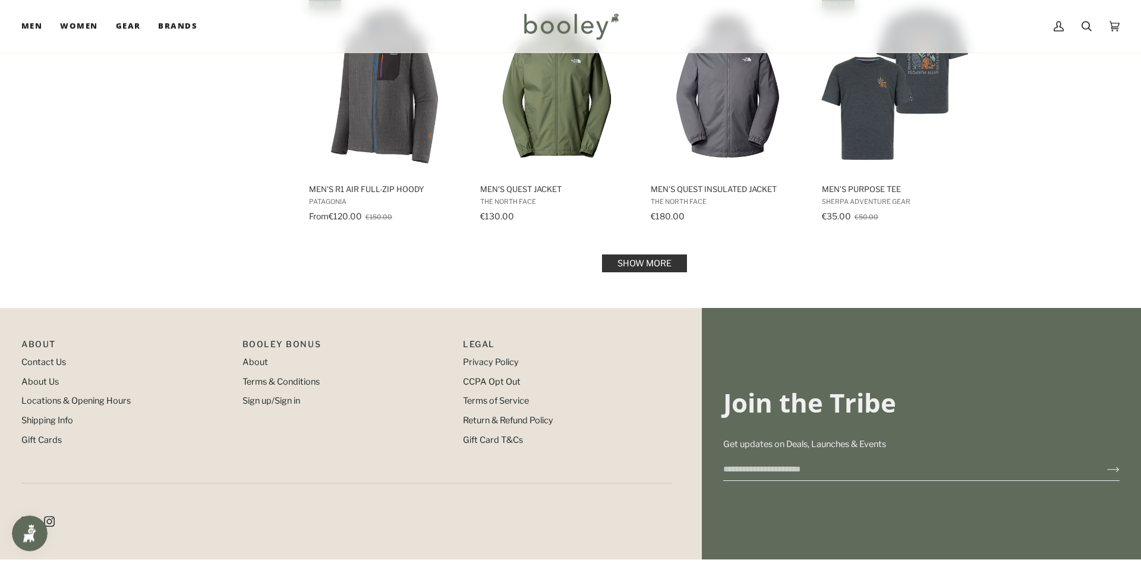
scroll to position [3807, 0]
